Goal: Obtain resource: Download file/media

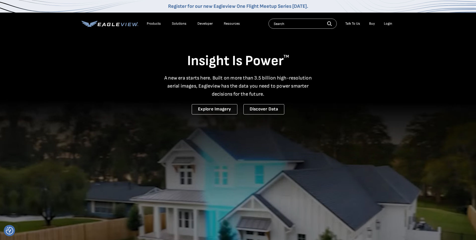
click at [389, 24] on div "Login" at bounding box center [388, 23] width 8 height 5
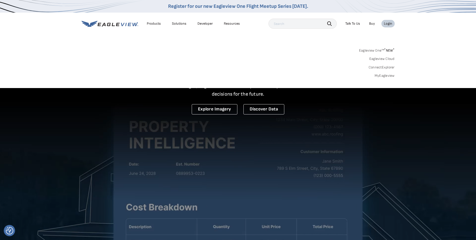
click at [387, 75] on link "MyEagleview" at bounding box center [385, 75] width 20 height 5
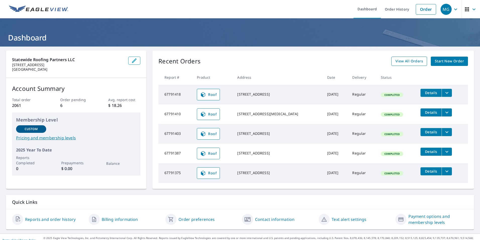
click at [414, 62] on span "View All Orders" at bounding box center [410, 61] width 28 height 6
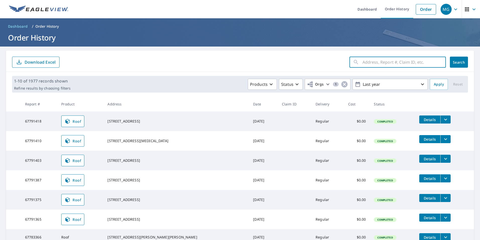
click at [381, 64] on input "text" at bounding box center [404, 62] width 83 height 14
type input "3684 arelia dr s"
click at [454, 63] on span "Search" at bounding box center [459, 62] width 10 height 5
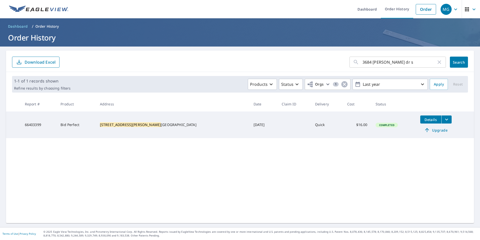
click at [444, 121] on icon "filesDropdownBtn-66403399" at bounding box center [447, 119] width 6 height 6
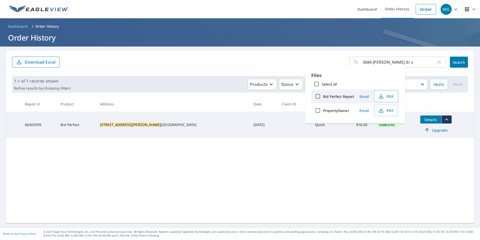
click at [319, 98] on input "Bid Perfect Report" at bounding box center [318, 96] width 11 height 11
checkbox input "true"
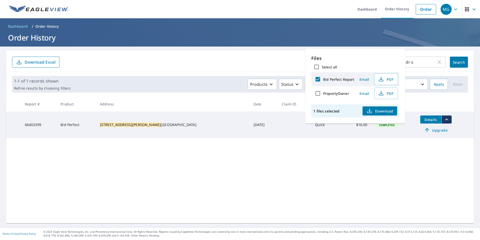
click at [387, 112] on span "Download" at bounding box center [380, 111] width 27 height 6
